Goal: Task Accomplishment & Management: Manage account settings

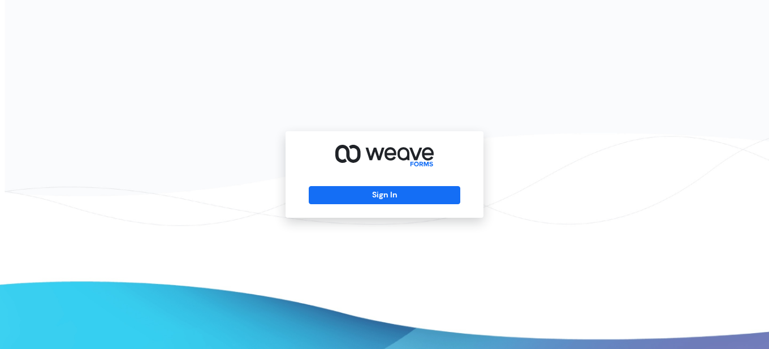
click at [411, 184] on div "Sign In" at bounding box center [385, 174] width 198 height 87
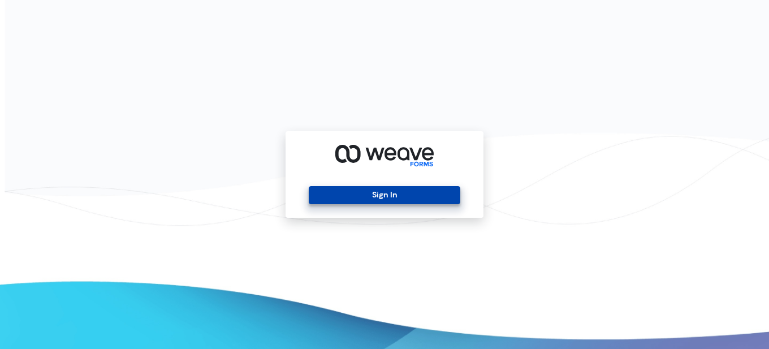
click at [407, 196] on button "Sign In" at bounding box center [384, 195] width 151 height 18
